Goal: Information Seeking & Learning: Learn about a topic

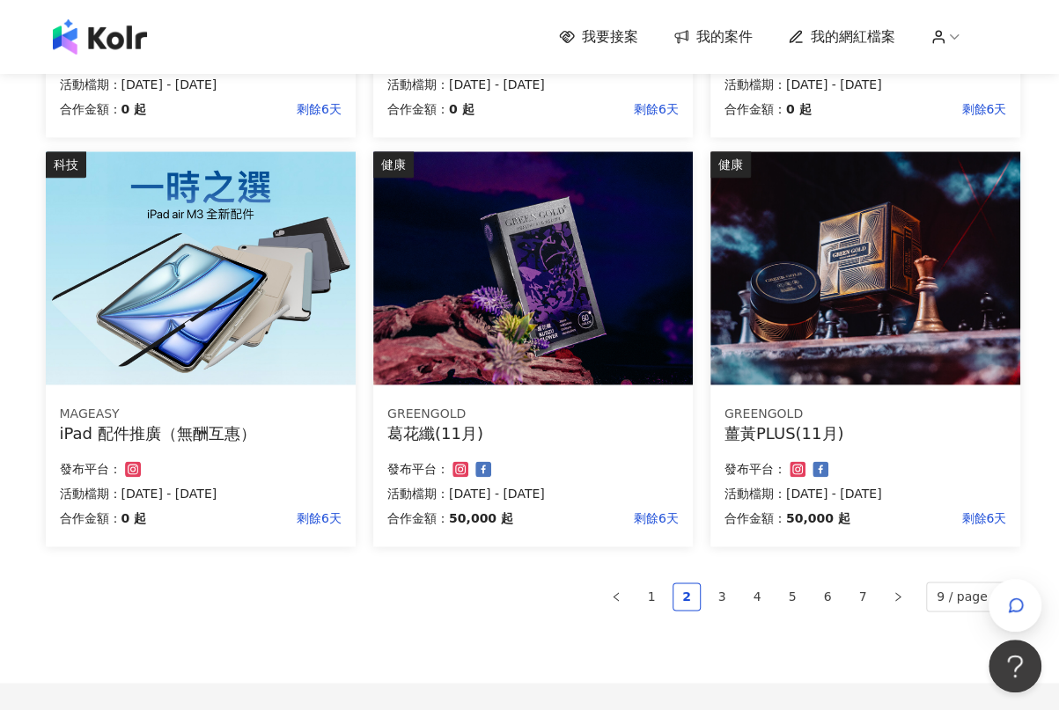
scroll to position [1125, 0]
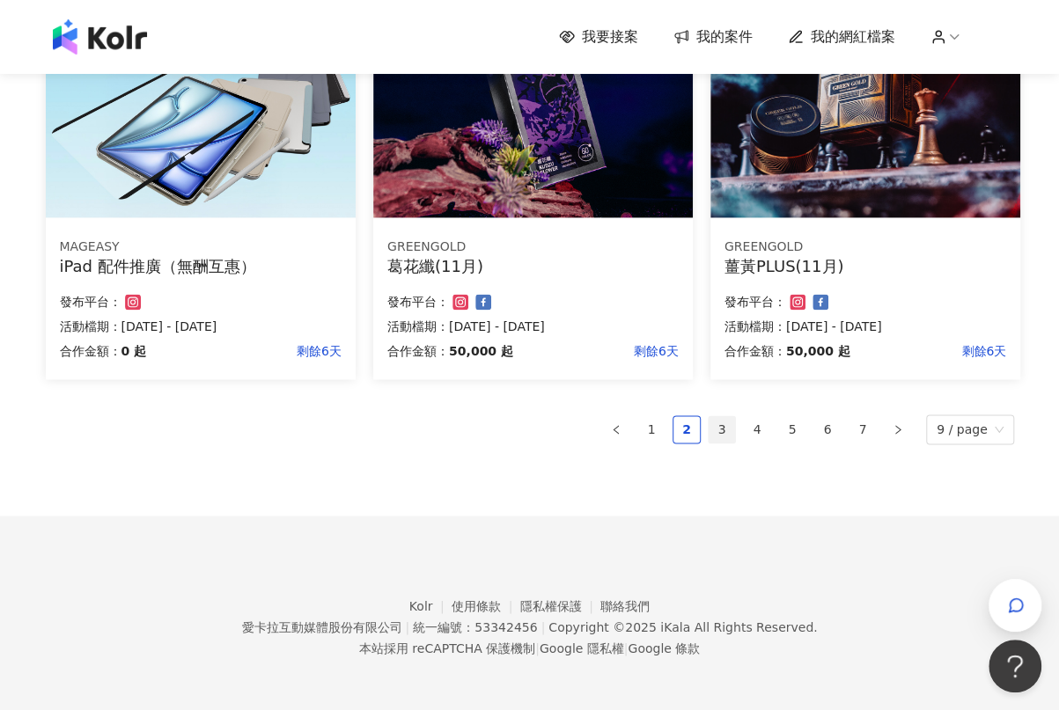
click at [725, 438] on link "3" at bounding box center [722, 429] width 26 height 26
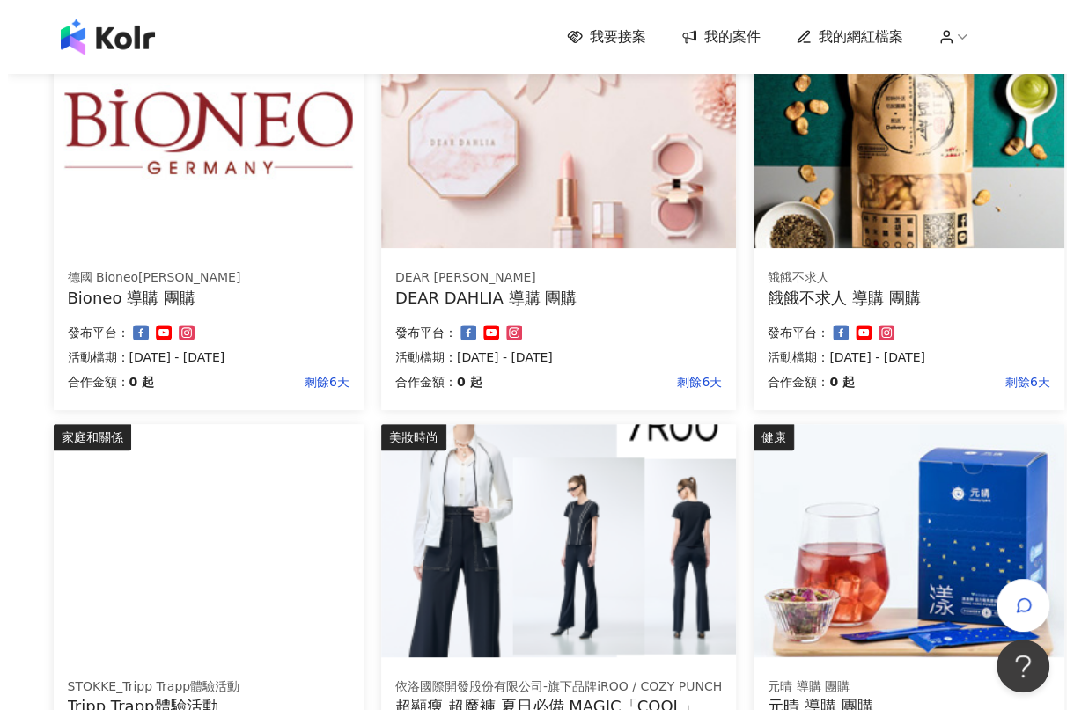
scroll to position [586, 0]
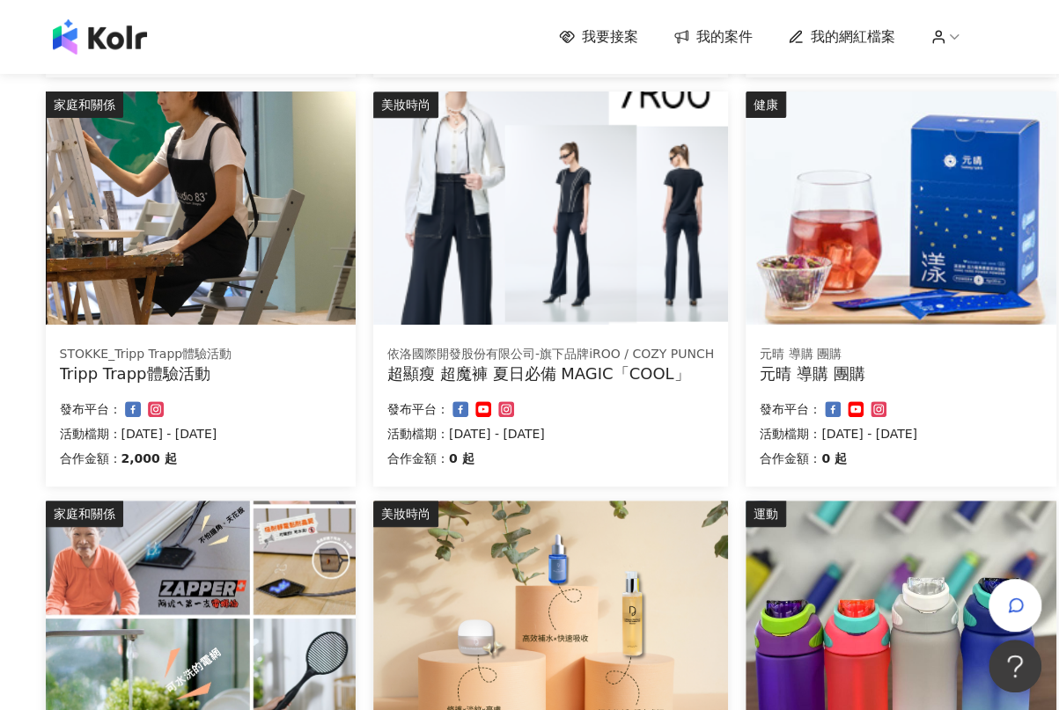
click at [239, 350] on div "STOKKE_Tripp Trapp體驗活動" at bounding box center [201, 355] width 282 height 18
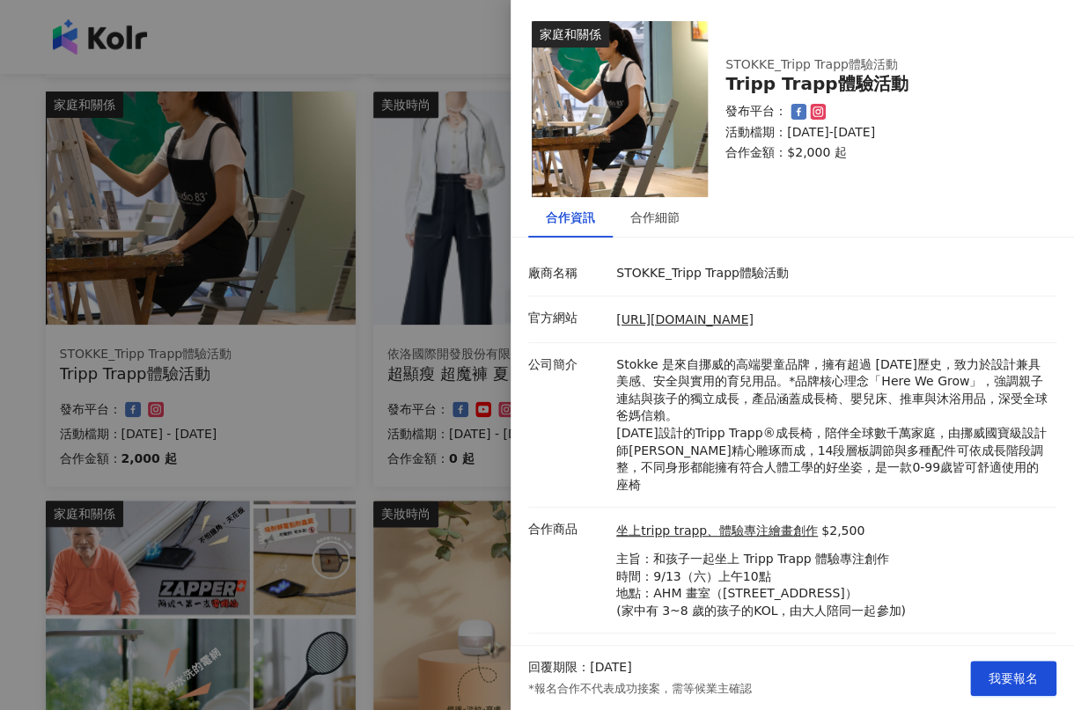
click at [241, 340] on div at bounding box center [537, 355] width 1074 height 710
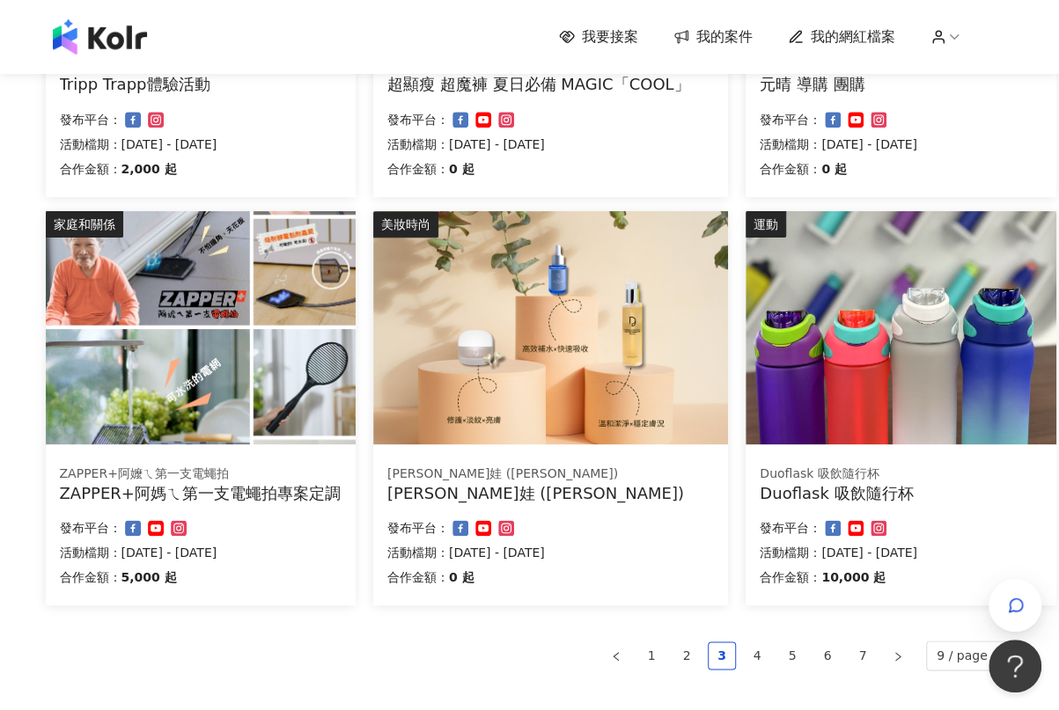
scroll to position [880, 0]
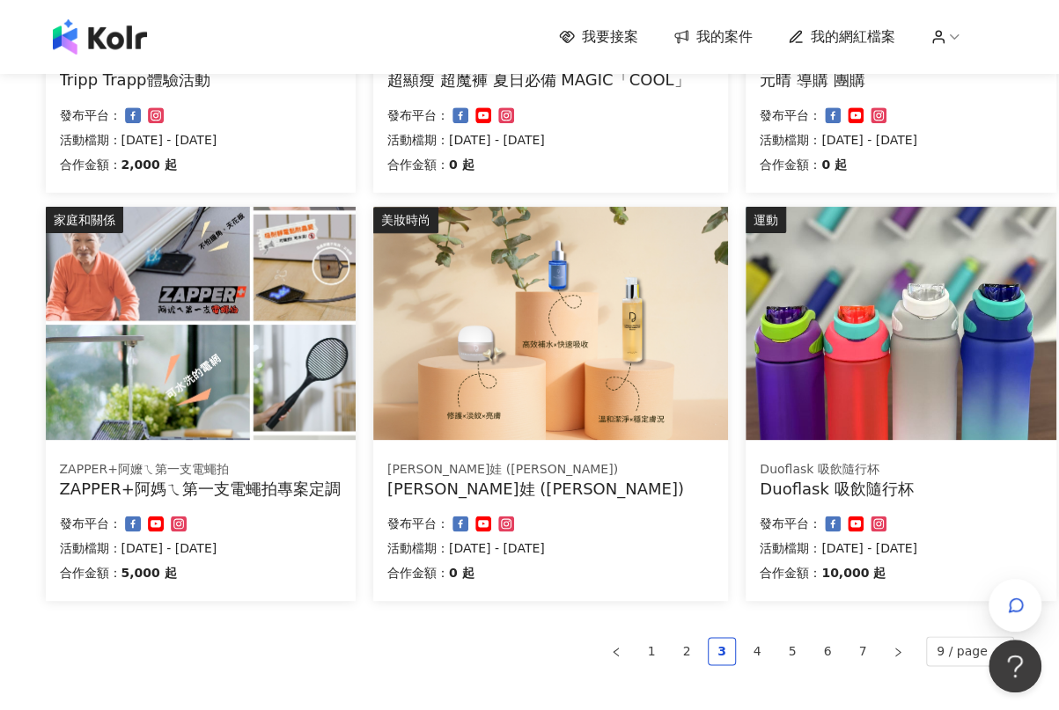
click at [982, 396] on img at bounding box center [901, 323] width 310 height 233
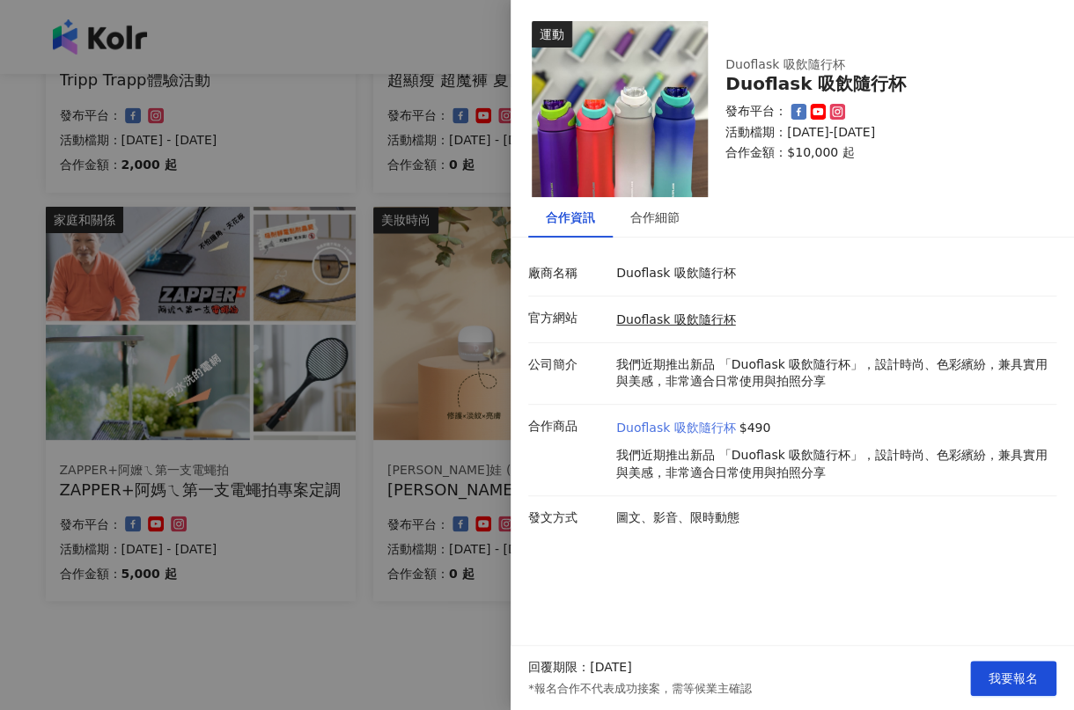
click at [653, 431] on link "Duoflask 吸飲隨行杯" at bounding box center [675, 429] width 119 height 18
click at [681, 320] on link "Duoflask 吸飲隨行杯" at bounding box center [675, 320] width 119 height 14
click at [336, 648] on div at bounding box center [537, 355] width 1074 height 710
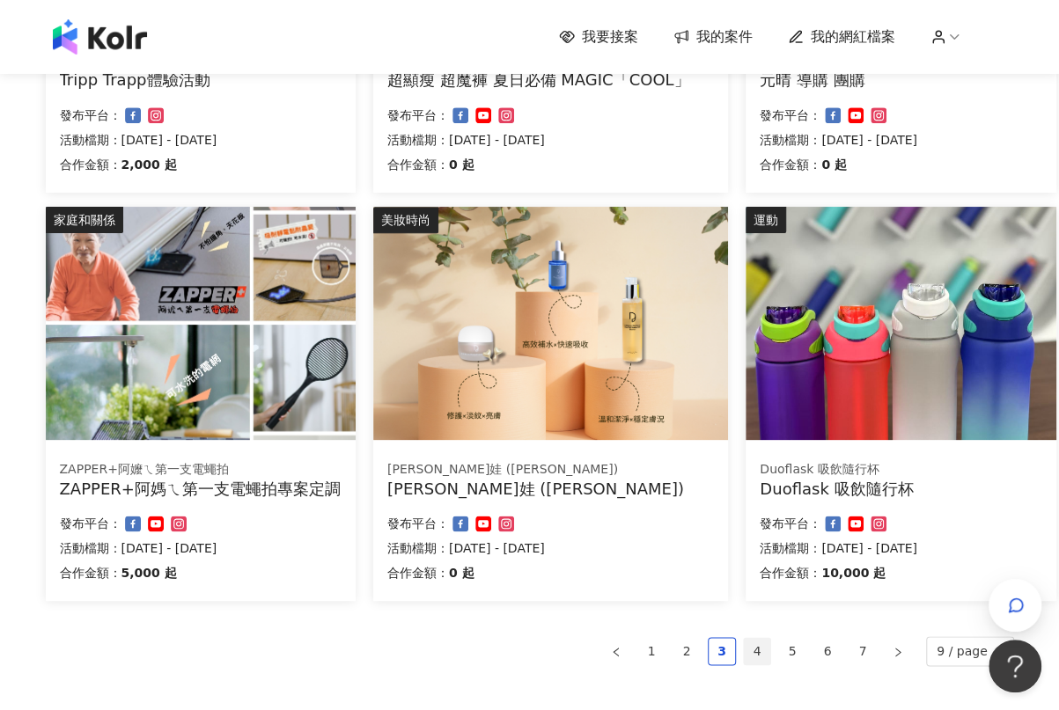
click at [756, 656] on link "4" at bounding box center [757, 651] width 26 height 26
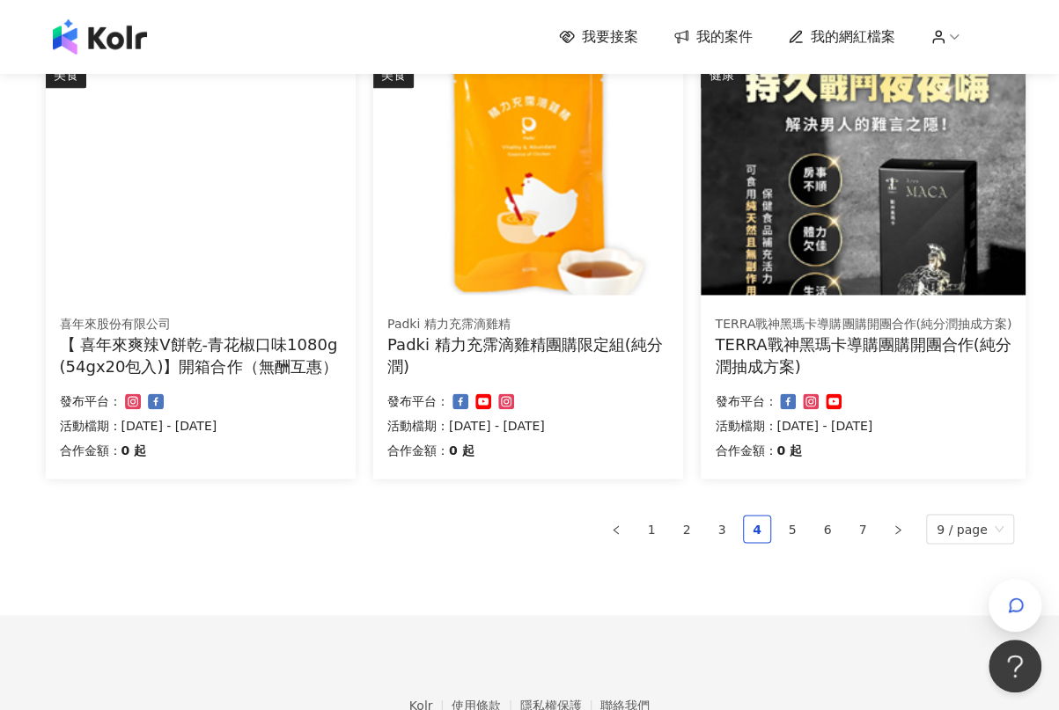
scroll to position [1076, 0]
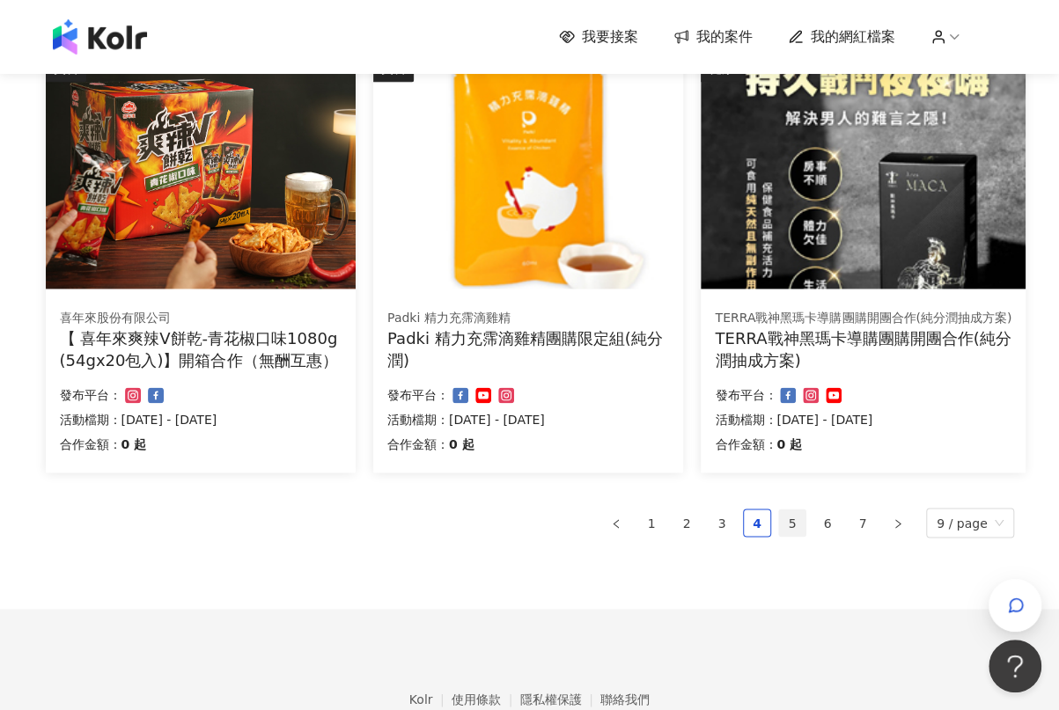
click at [796, 520] on link "5" at bounding box center [792, 523] width 26 height 26
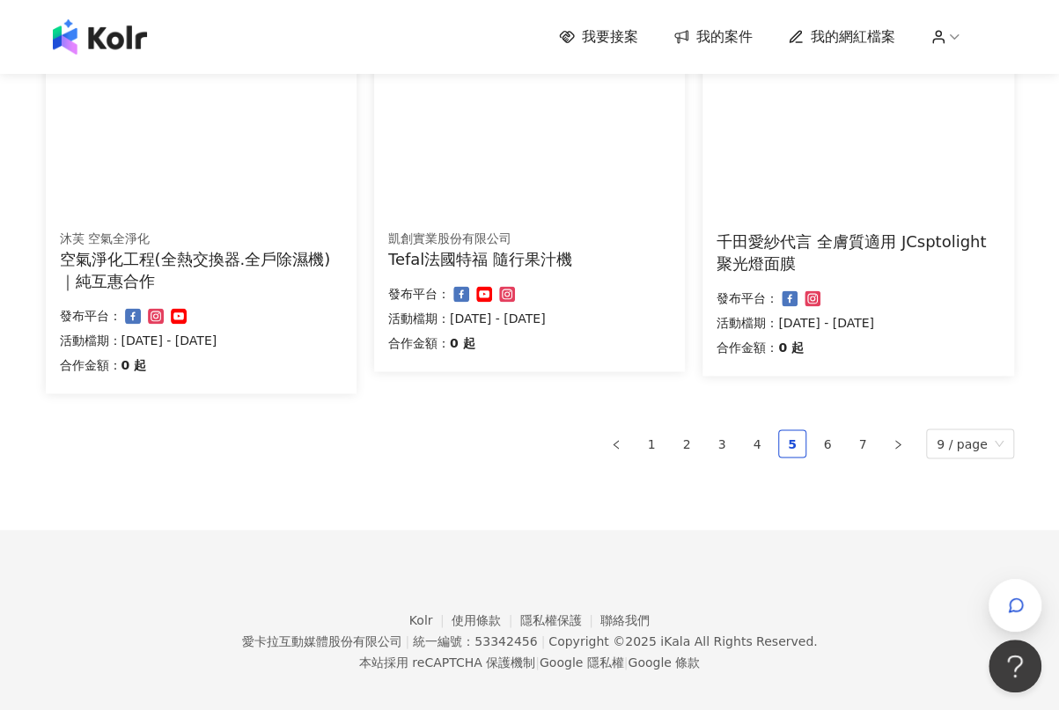
scroll to position [1169, 0]
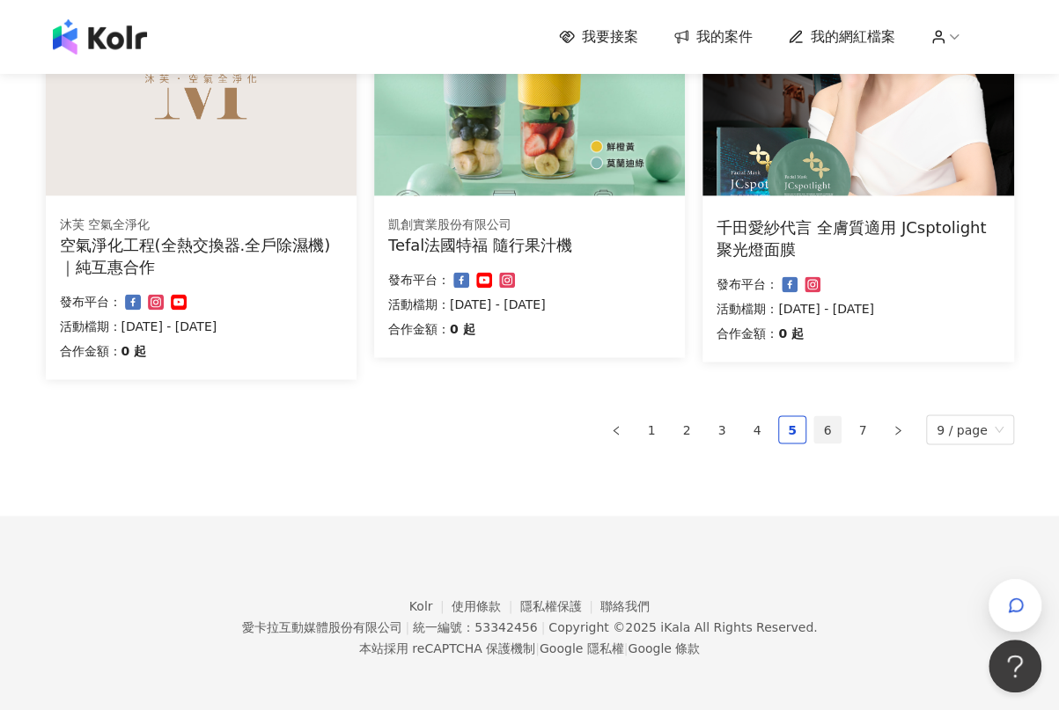
click at [833, 423] on link "6" at bounding box center [827, 429] width 26 height 26
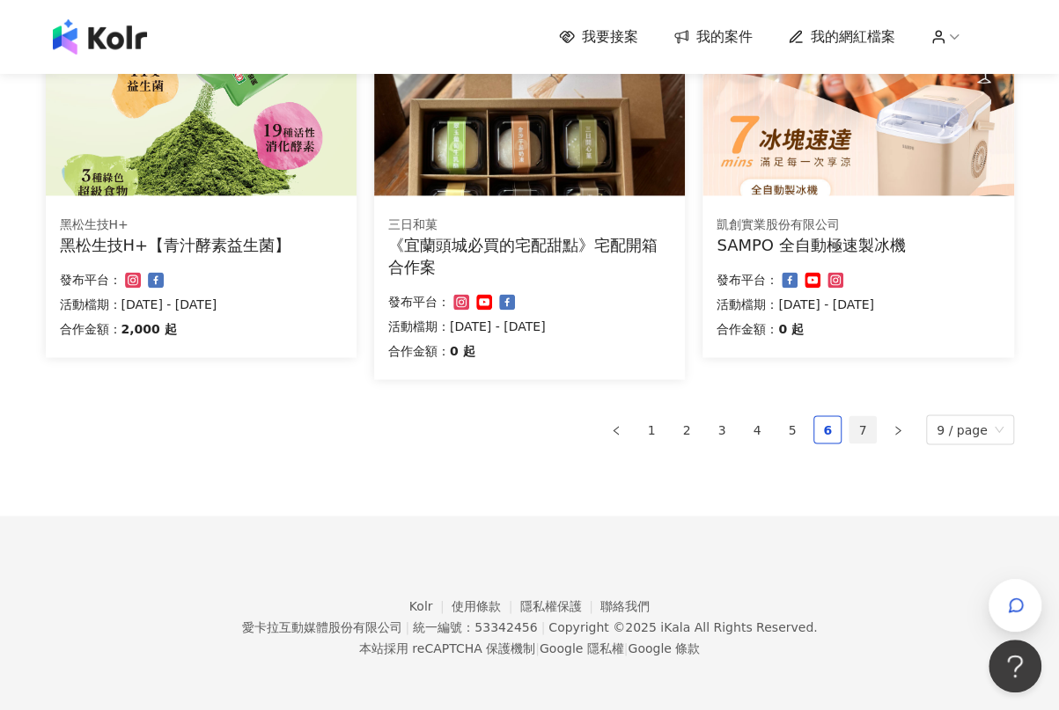
click at [876, 424] on link "7" at bounding box center [863, 429] width 26 height 26
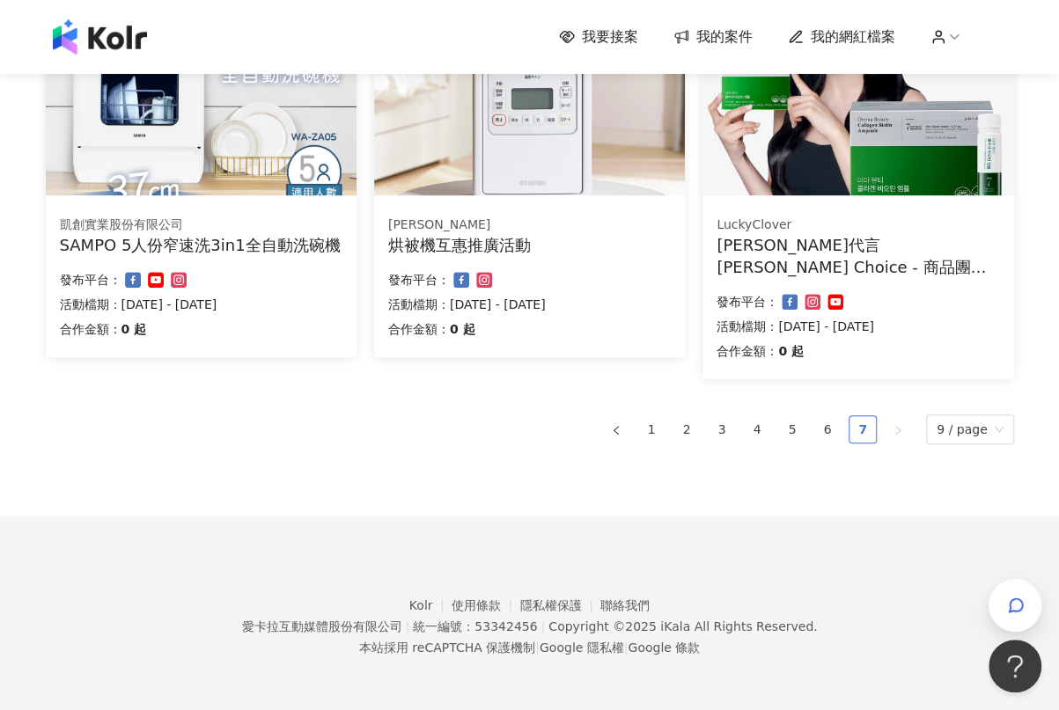
scroll to position [0, 0]
